Goal: Navigation & Orientation: Find specific page/section

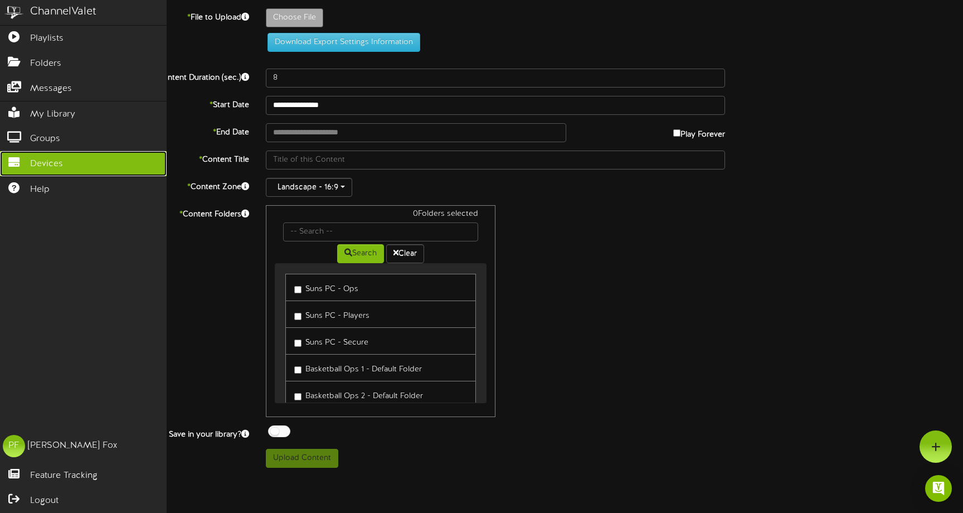
click at [75, 162] on link "Devices" at bounding box center [83, 163] width 167 height 25
